Goal: Information Seeking & Learning: Find specific fact

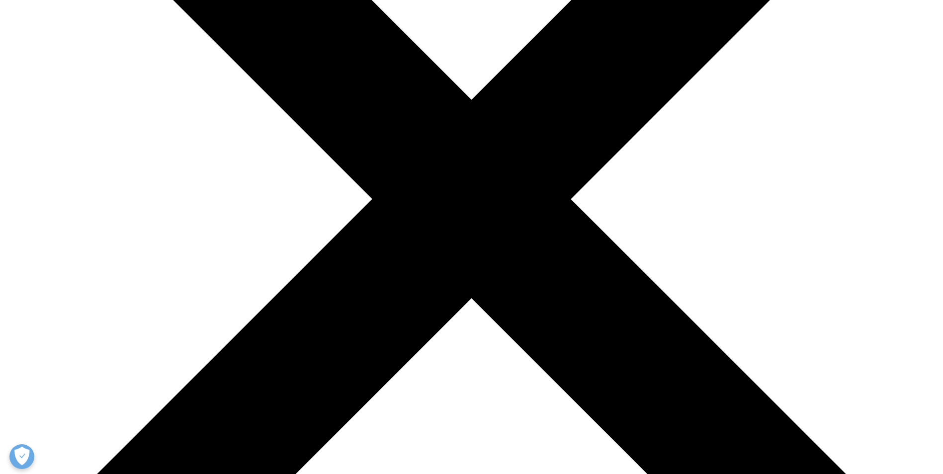
scroll to position [348, 0]
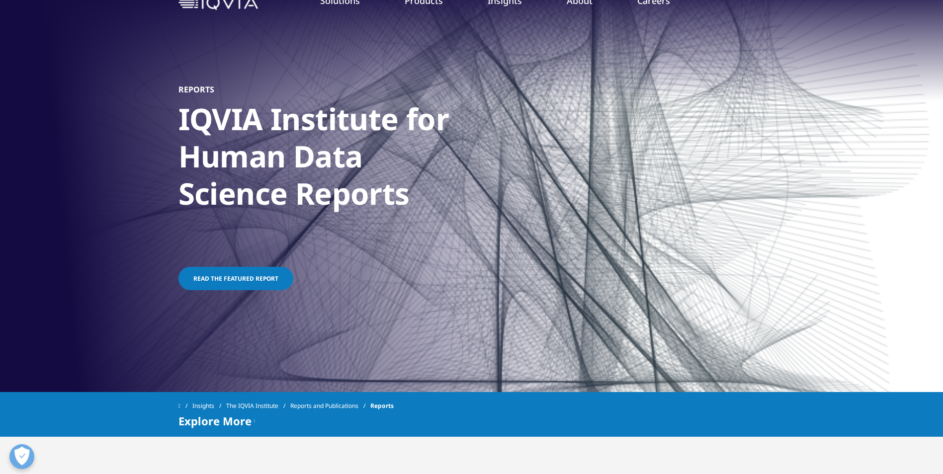
scroll to position [99, 0]
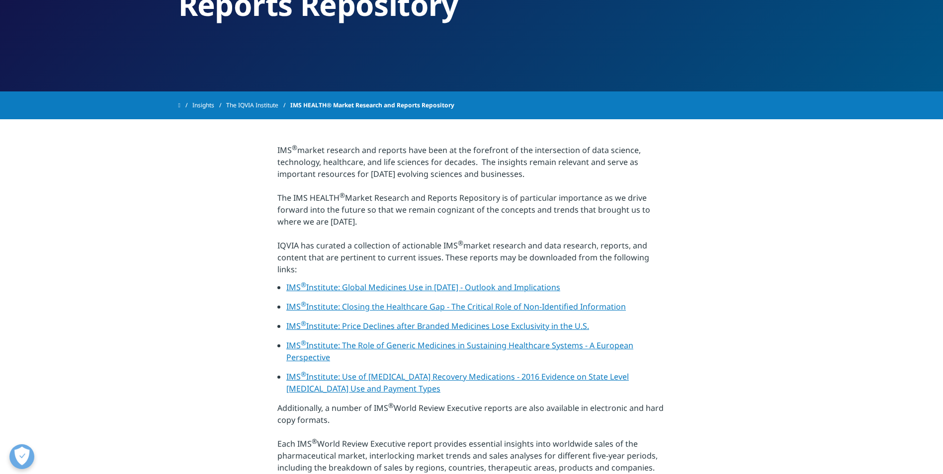
scroll to position [149, 0]
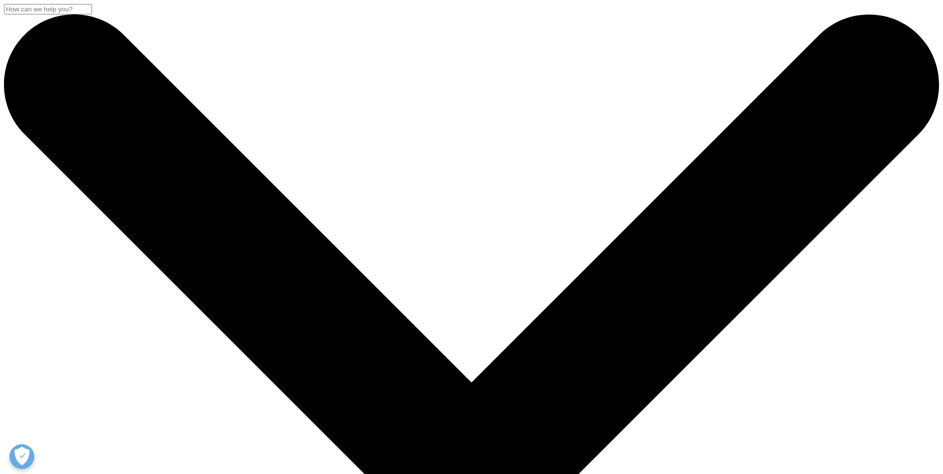
click at [92, 14] on input "Search" at bounding box center [48, 9] width 88 height 10
paste input "IQVIA reports"
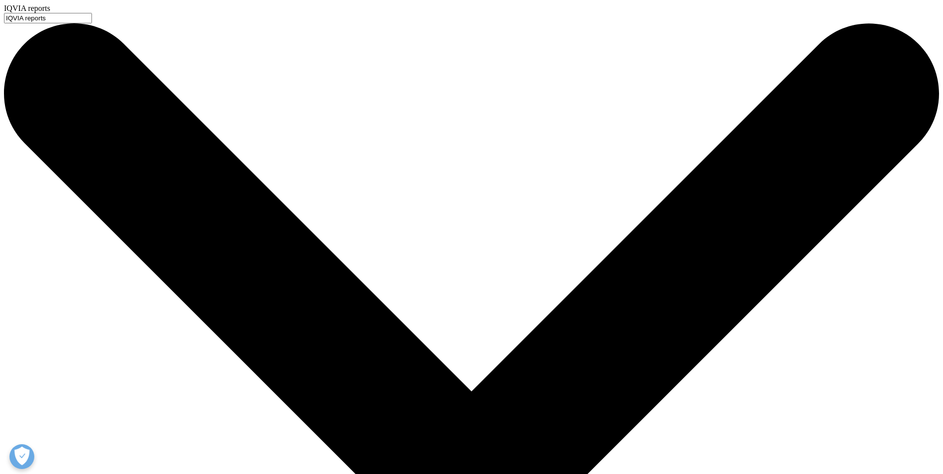
drag, startPoint x: 358, startPoint y: 85, endPoint x: 202, endPoint y: 94, distance: 156.9
type input "IQVIA reports"
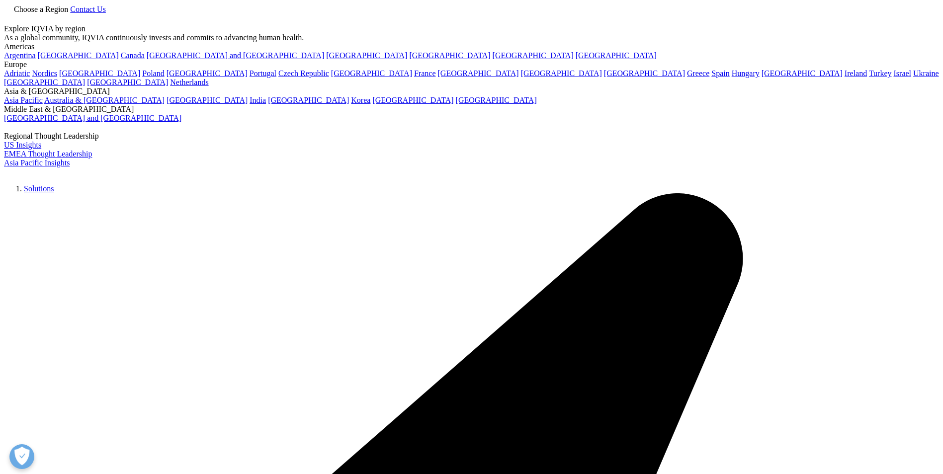
type input "iqvia quarterly pharmaceutical market outlook report"
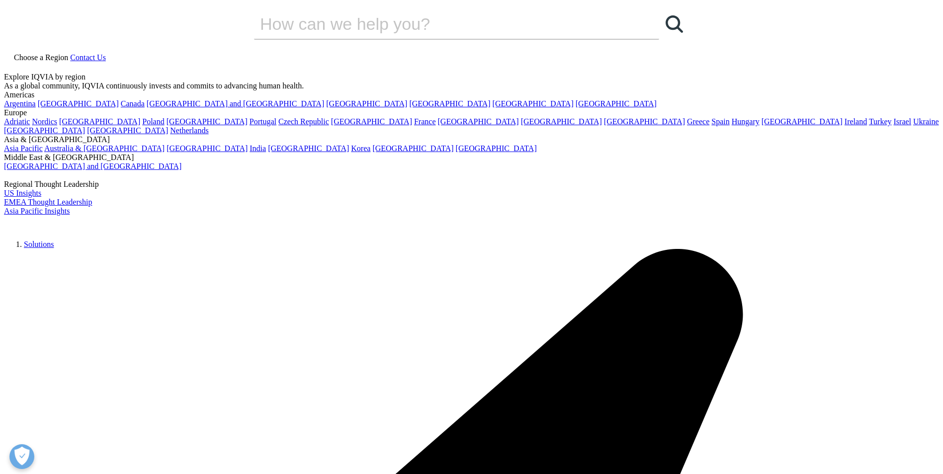
click at [12, 64] on link at bounding box center [8, 68] width 8 height 8
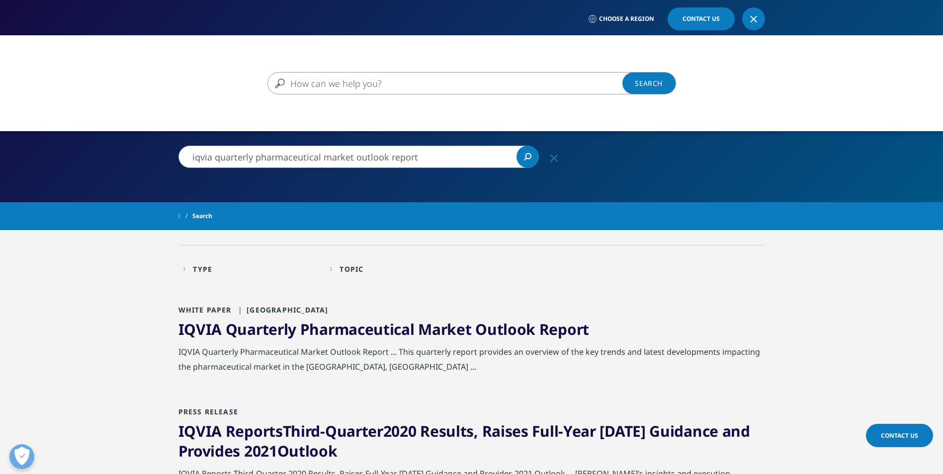
click at [591, 81] on input "Search" at bounding box center [457, 83] width 380 height 22
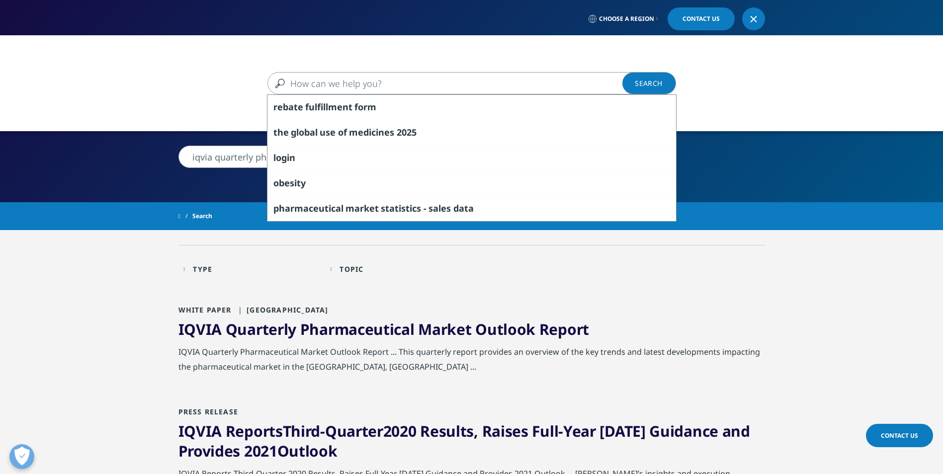
paste input "HSN Codes 3004 (medicaments)"
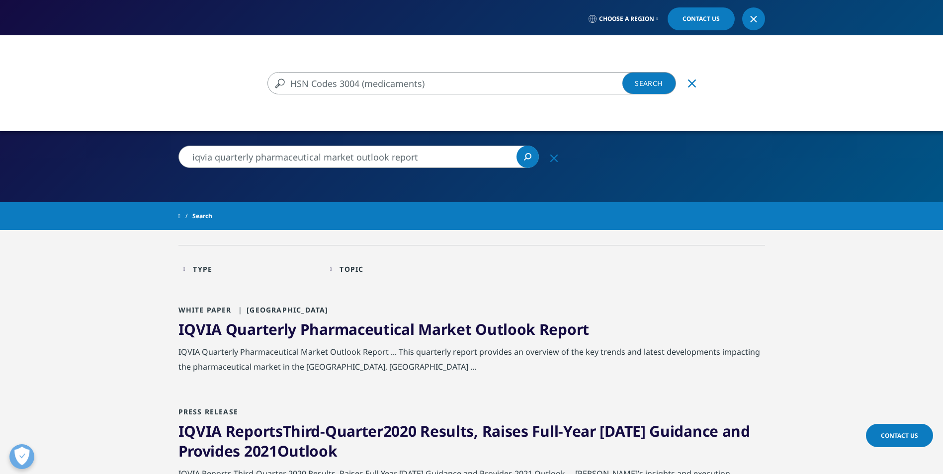
type input "HSN Codes 3004 (medicaments)"
click at [659, 79] on link "Search Loading" at bounding box center [649, 83] width 54 height 22
type input "HSN Codes 3004 (medicaments)"
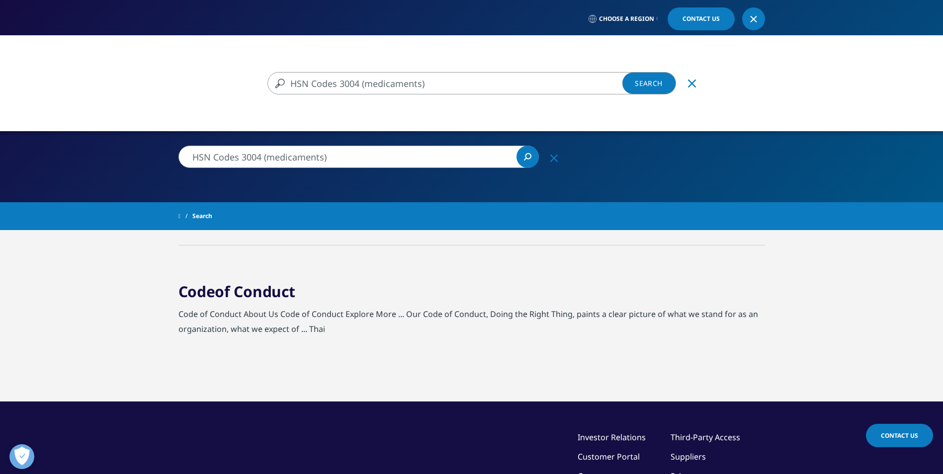
click at [336, 157] on div "HSN Codes 3004 (medicaments) HSN Codes 3004 (medicaments) Clear Search Loading …" at bounding box center [471, 272] width 943 height 474
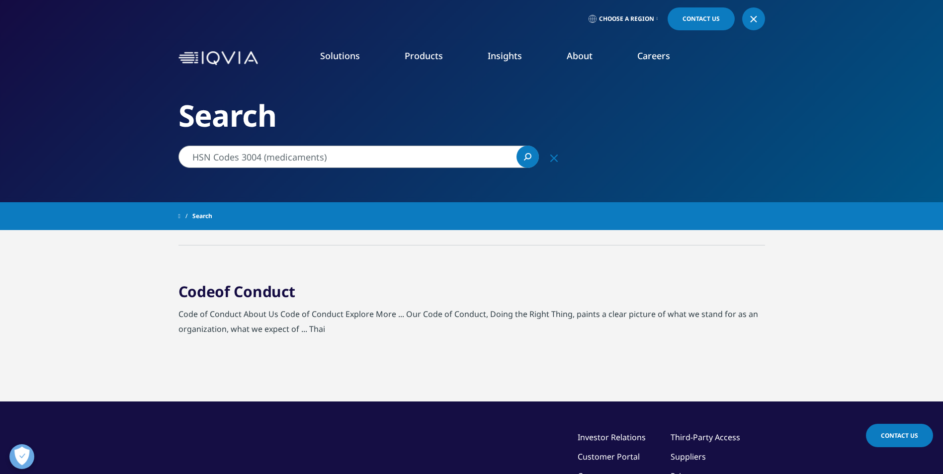
drag, startPoint x: 336, startPoint y: 157, endPoint x: 75, endPoint y: 155, distance: 261.0
click at [75, 155] on div "HSN Codes 3004 (medicaments) Clear Search Loading There are no search suggestio…" at bounding box center [471, 315] width 943 height 630
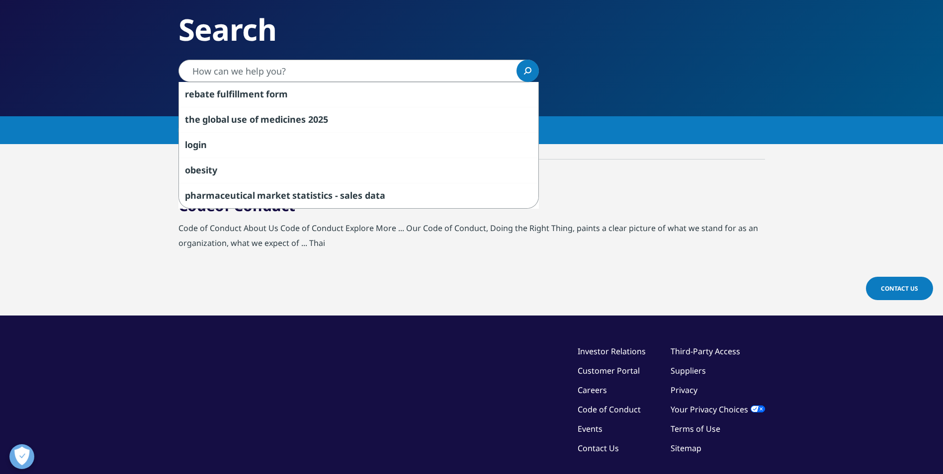
scroll to position [99, 0]
